Goal: Task Accomplishment & Management: Manage account settings

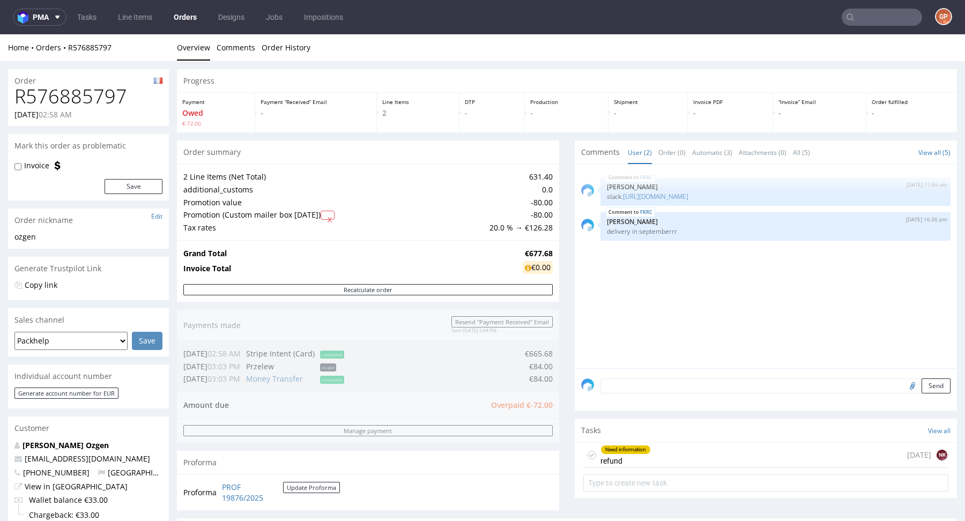
click at [256, 205] on td "Promotion value" at bounding box center [334, 202] width 303 height 13
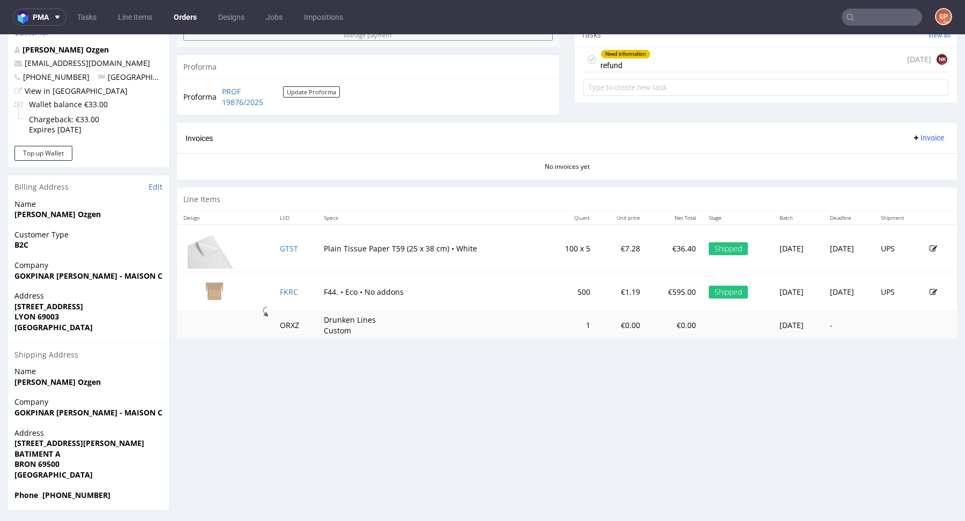
scroll to position [397, 0]
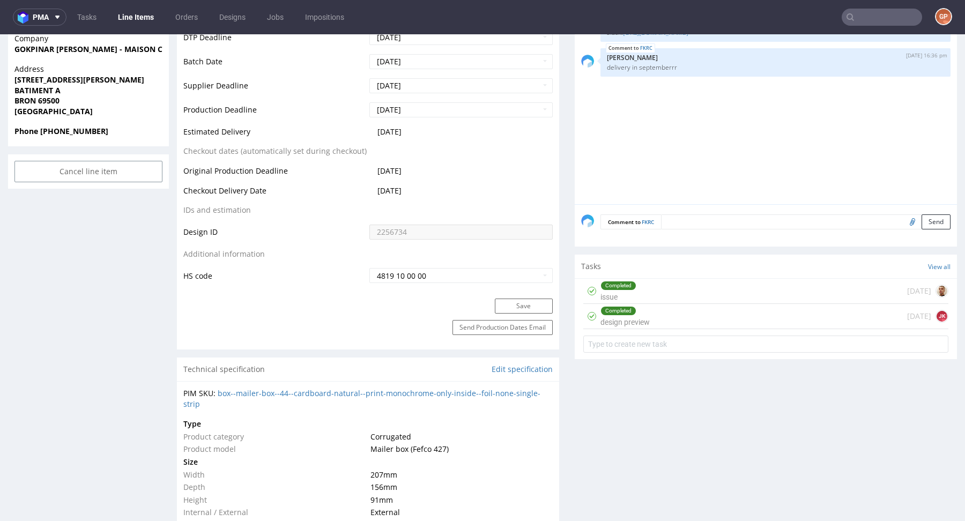
scroll to position [507, 0]
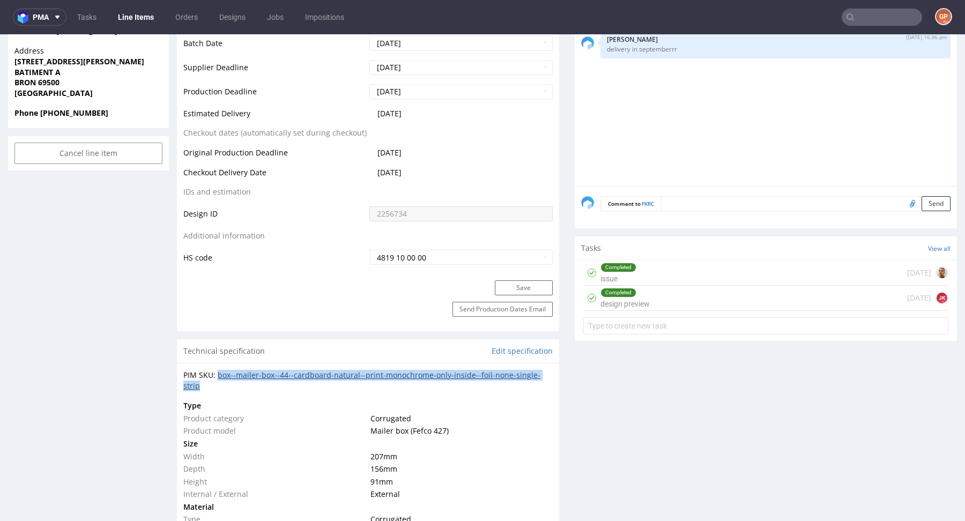
drag, startPoint x: 214, startPoint y: 381, endPoint x: 218, endPoint y: 376, distance: 6.5
click at [218, 376] on div "PIM SKU: box--mailer-box--44--cardboard-natural--print-monochrome-only-inside--…" at bounding box center [367, 380] width 369 height 21
copy link "box--mailer-box--44--cardboard-natural--print-monochrome-only-inside--foil-none…"
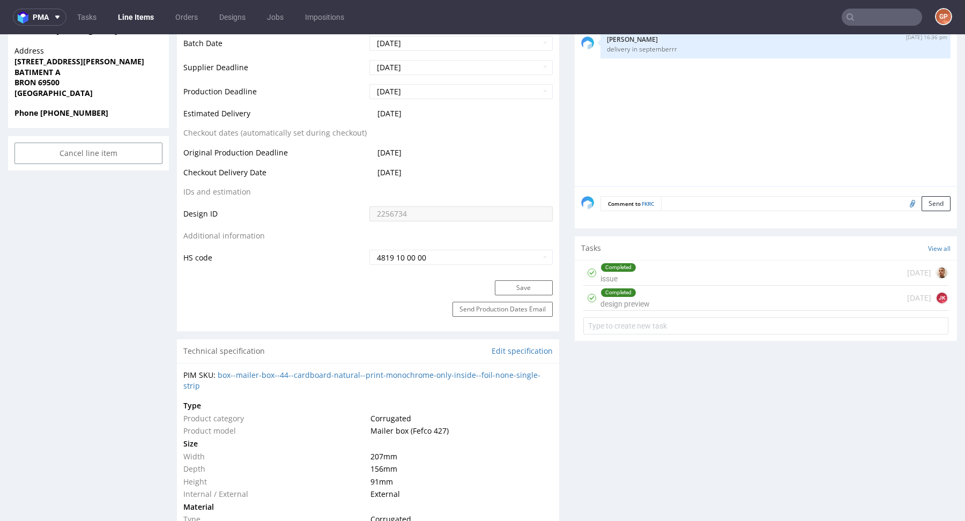
click at [270, 401] on td "Type" at bounding box center [275, 405] width 184 height 13
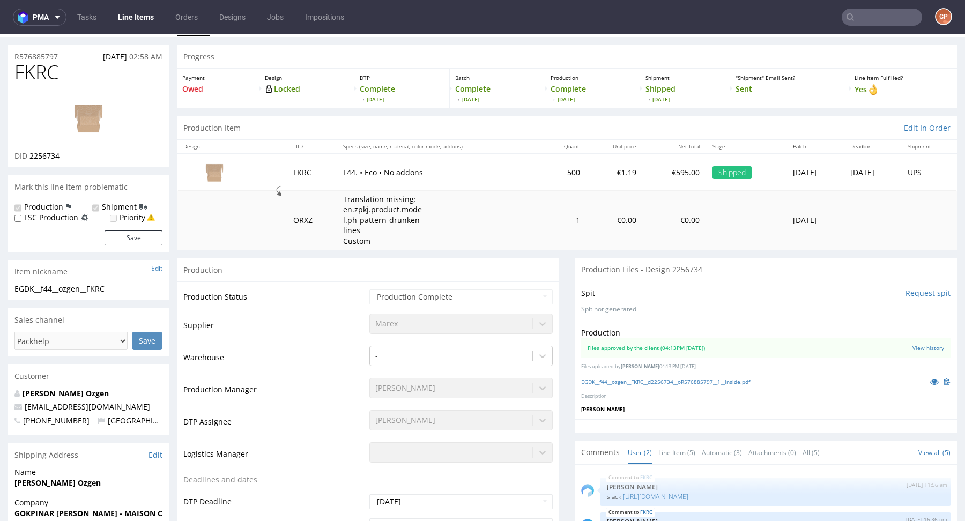
scroll to position [0, 0]
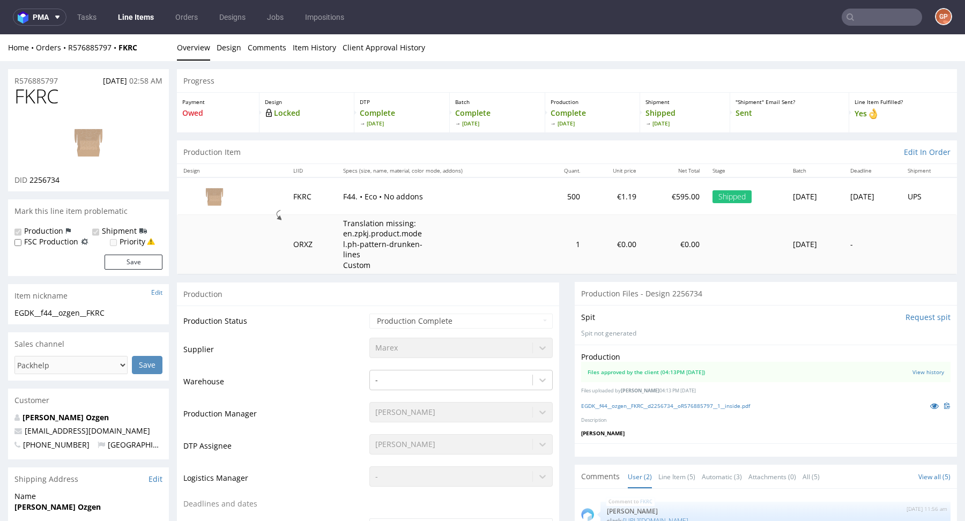
click at [515, 259] on td "Translation missing: en.zpkj.product.model.ph-pattern-drunken-lines Custom" at bounding box center [439, 244] width 205 height 59
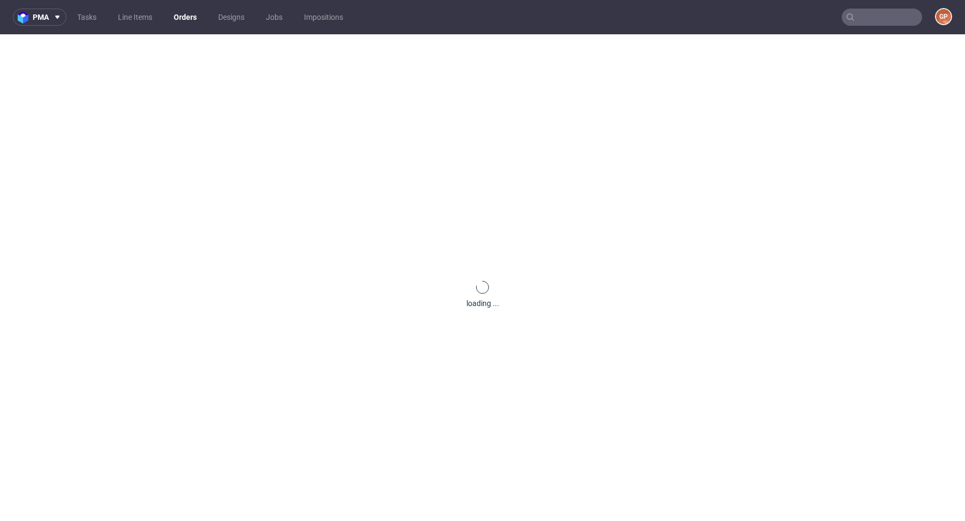
drag, startPoint x: 34, startPoint y: 45, endPoint x: 202, endPoint y: 148, distance: 196.4
click at [199, 143] on div "loading ..." at bounding box center [482, 294] width 965 height 521
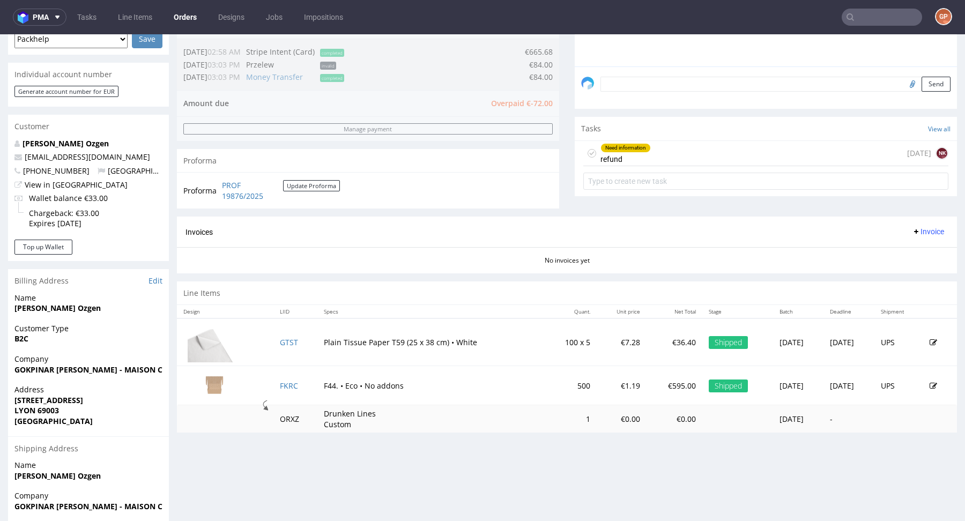
scroll to position [360, 0]
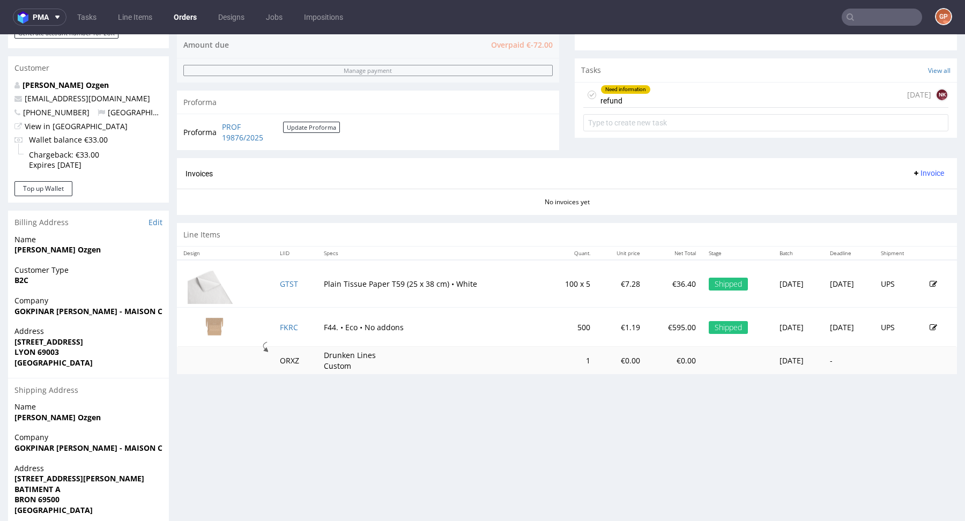
click at [496, 405] on div "Progress Payment Owed €-72.00 Payment “Received” Email - Line Items 2 DTP - Pro…" at bounding box center [567, 127] width 780 height 837
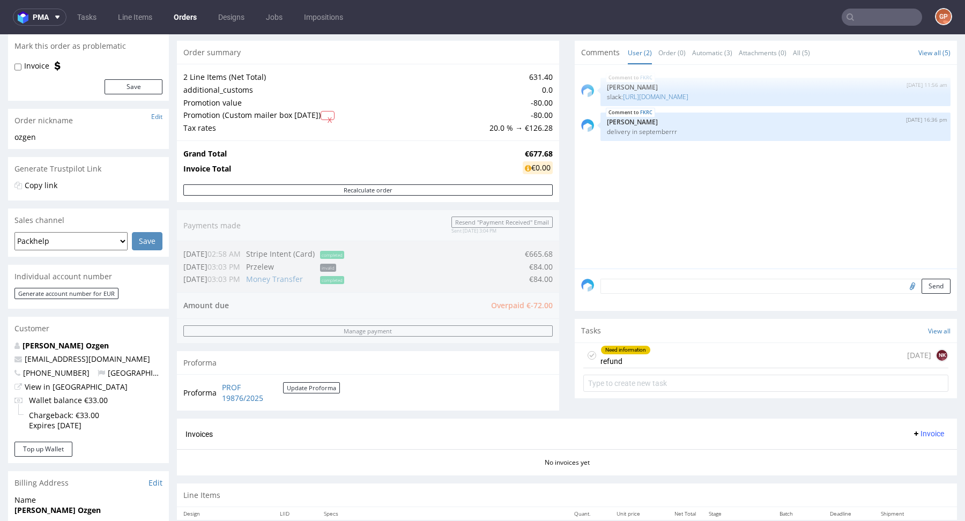
scroll to position [0, 0]
